Goal: Information Seeking & Learning: Learn about a topic

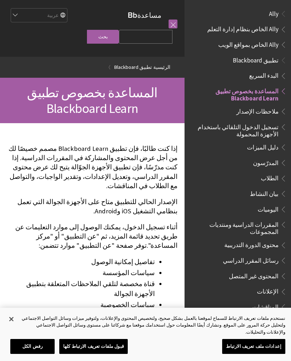
scroll to position [73, 0]
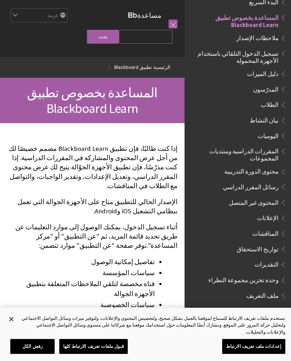
click at [271, 100] on span "الطلاب" at bounding box center [270, 104] width 18 height 10
